Goal: Find specific page/section: Find specific page/section

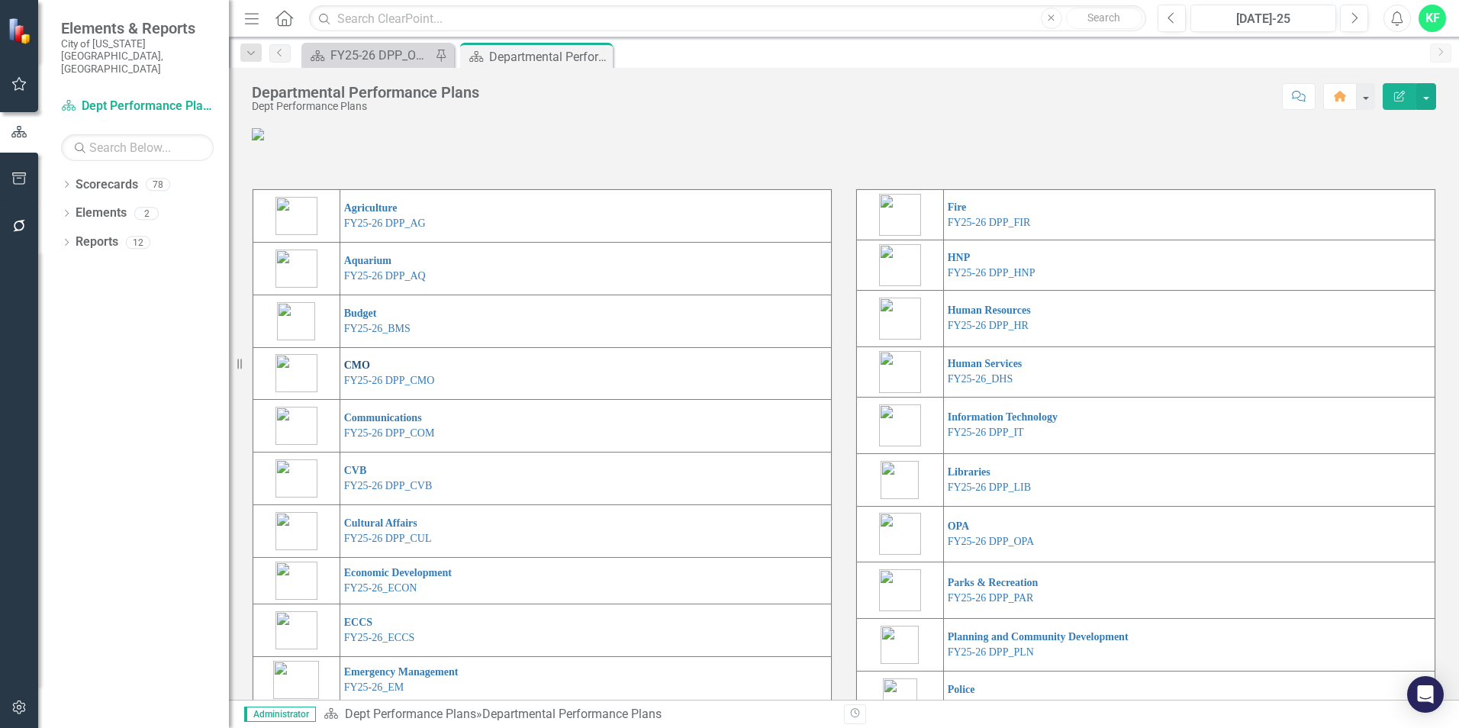
click at [355, 371] on link "CMO" at bounding box center [357, 365] width 26 height 11
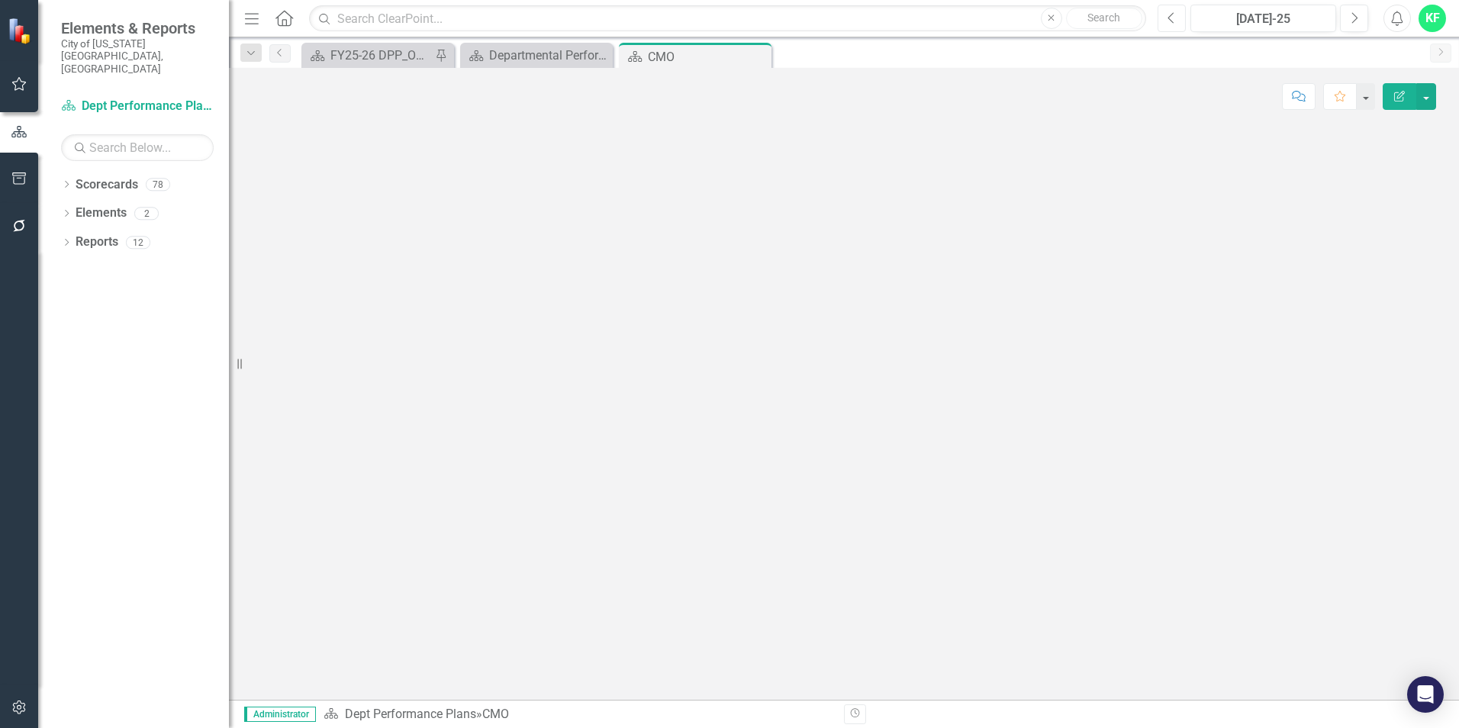
click at [1176, 21] on button "Previous" at bounding box center [1172, 18] width 28 height 27
click at [543, 56] on div "Departmental Performance Plans" at bounding box center [539, 55] width 101 height 19
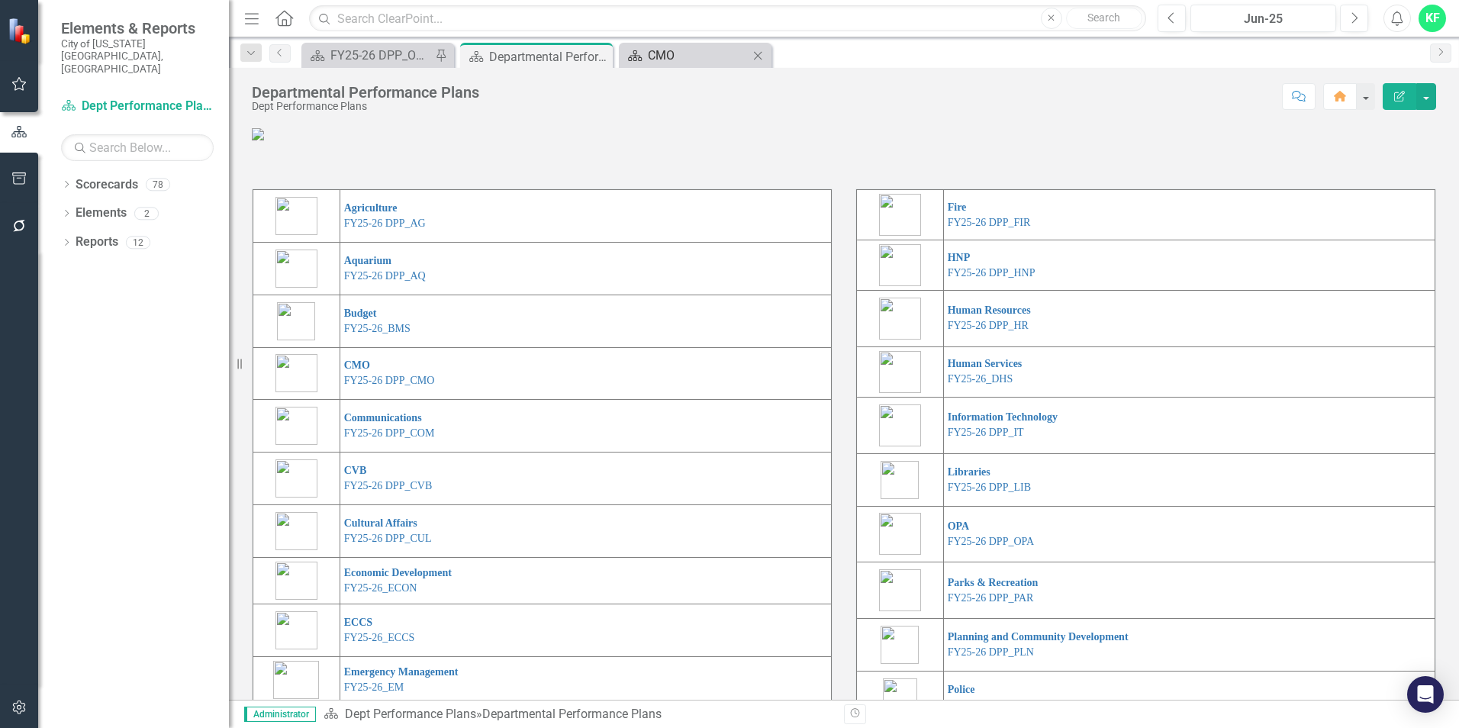
click at [654, 57] on div "CMO" at bounding box center [698, 55] width 101 height 19
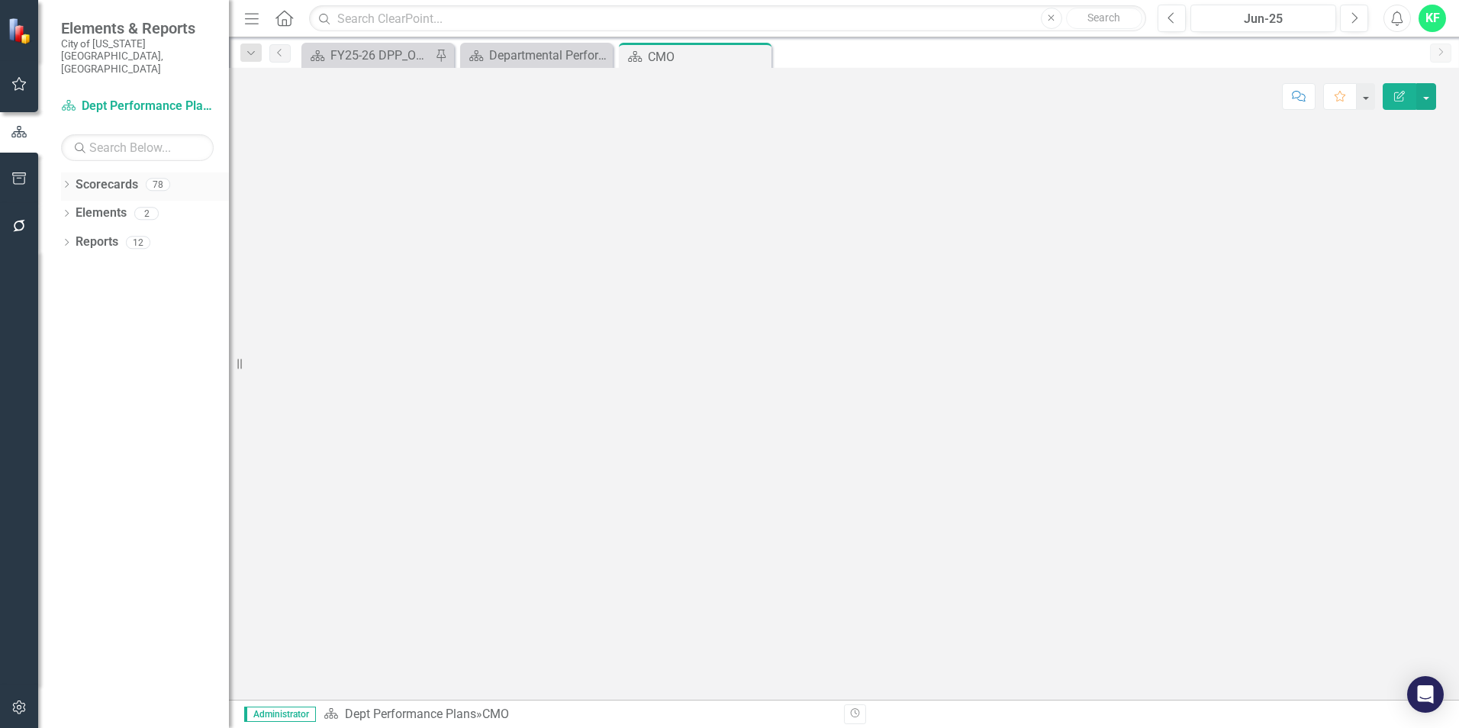
click at [63, 173] on div "Dropdown Scorecards 78" at bounding box center [145, 187] width 168 height 29
click at [67, 180] on div "Dropdown" at bounding box center [66, 186] width 11 height 13
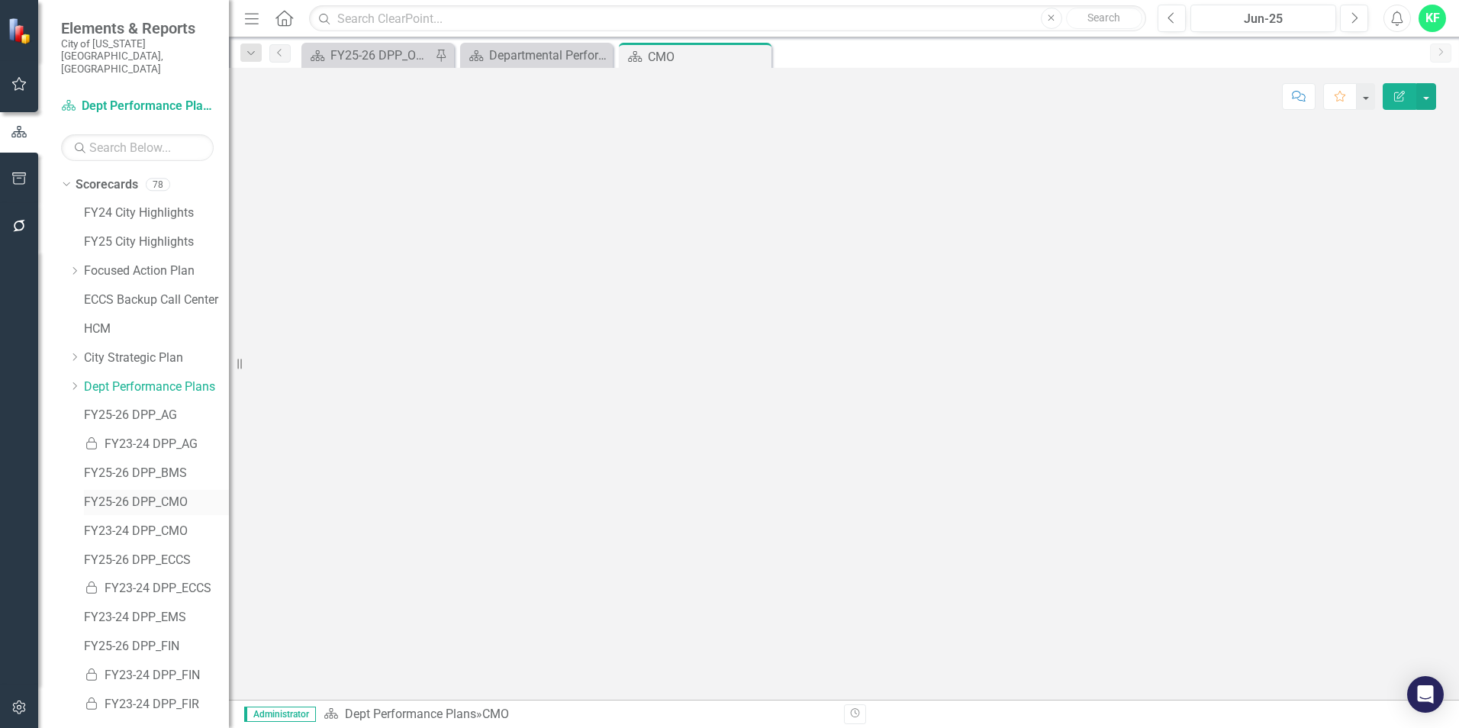
click at [154, 494] on link "FY25-26 DPP_CMO" at bounding box center [156, 503] width 145 height 18
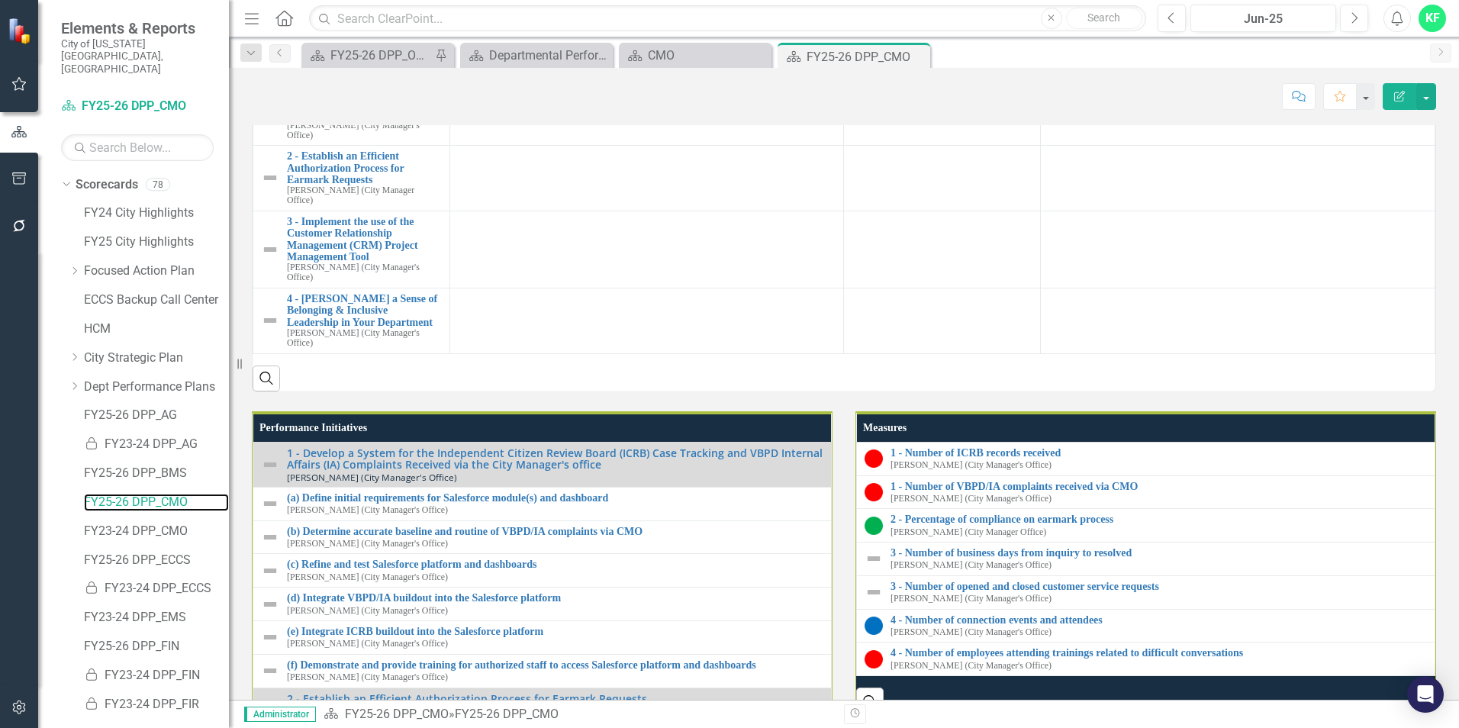
scroll to position [1298, 0]
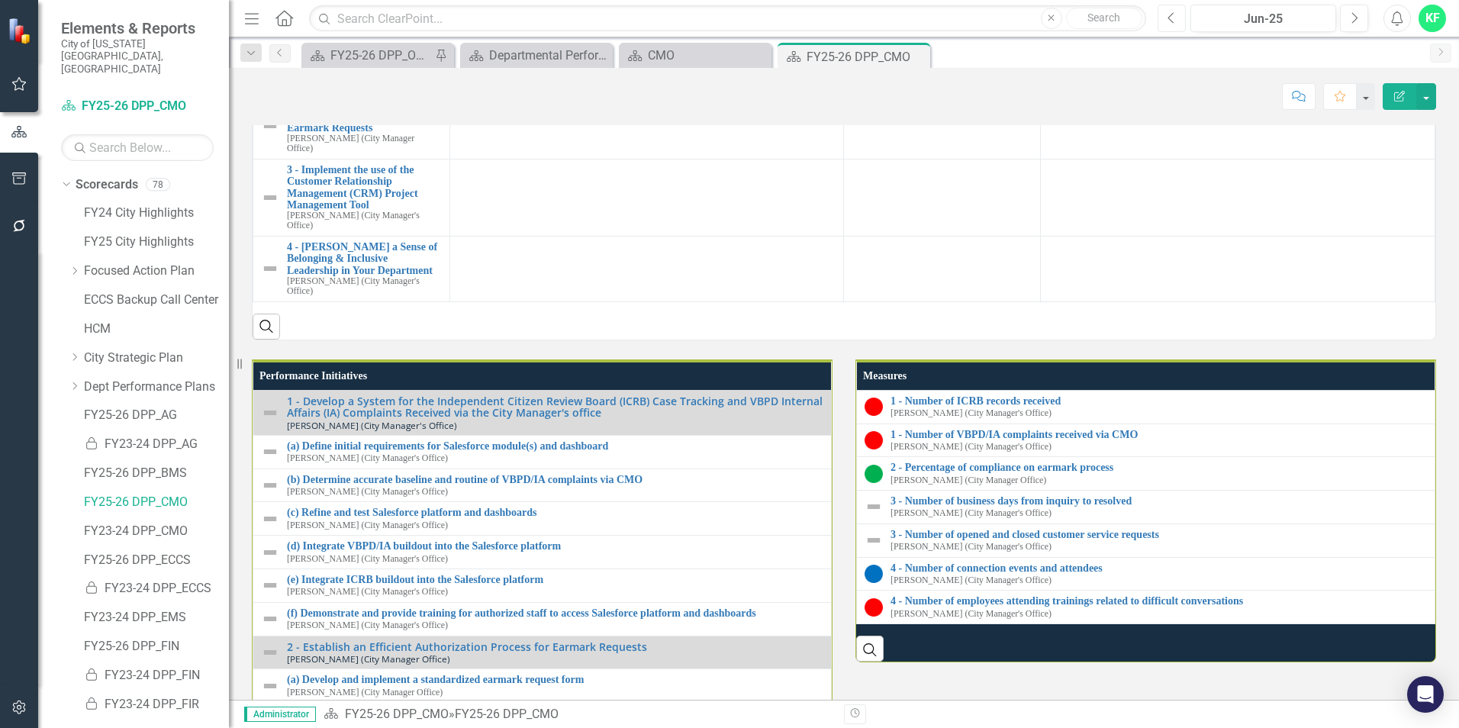
click at [1171, 14] on icon "Previous" at bounding box center [1172, 18] width 8 height 14
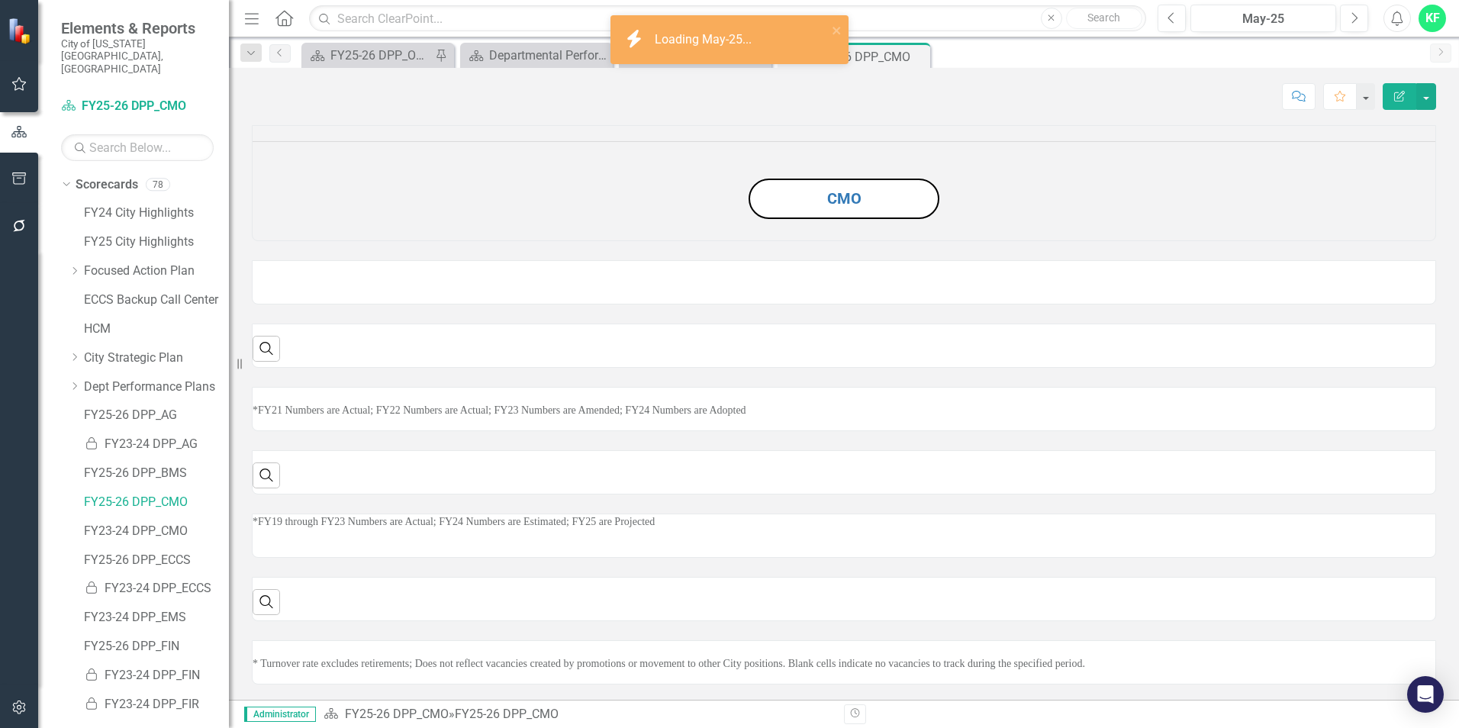
click at [1193, 147] on div "Menu Home Search Close Search Previous May-25 Next Alerts KF User Edit Profile …" at bounding box center [844, 364] width 1230 height 728
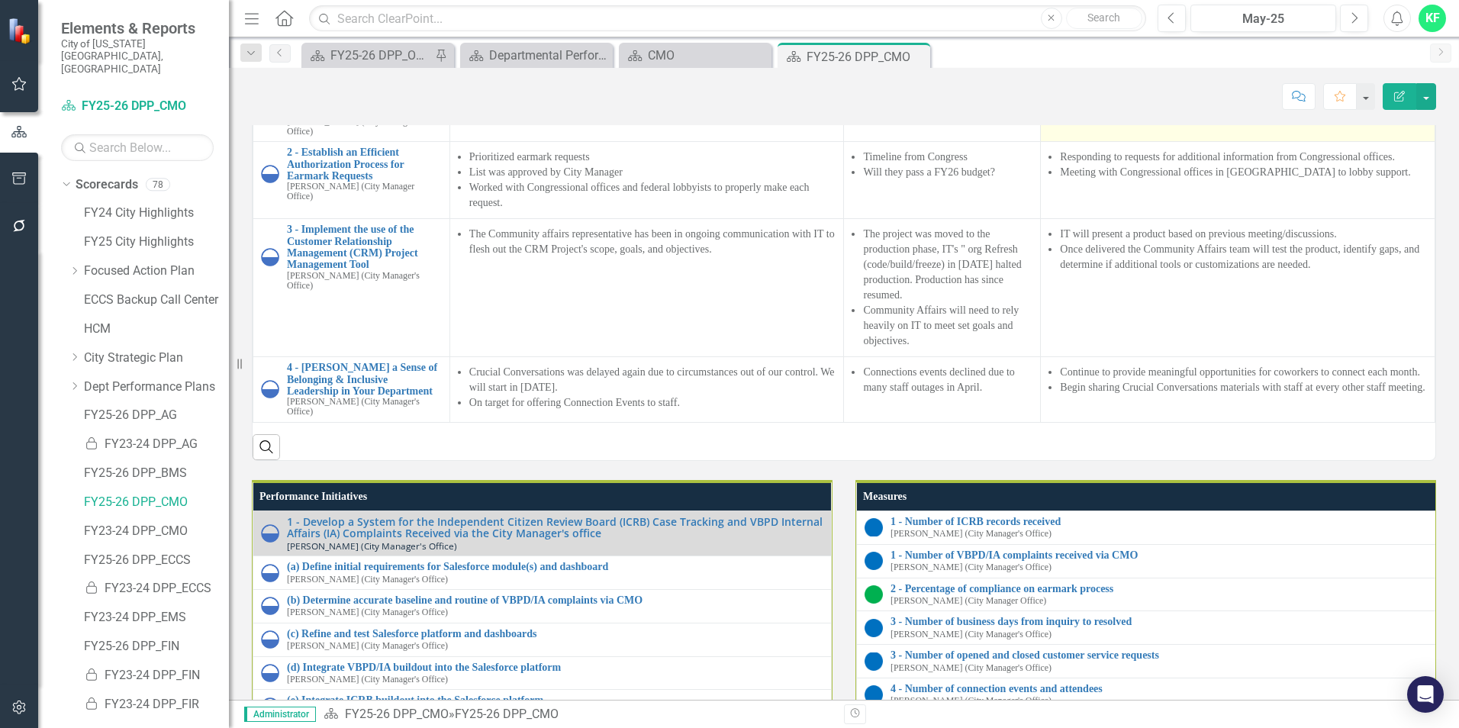
scroll to position [1326, 0]
